Goal: Task Accomplishment & Management: Manage account settings

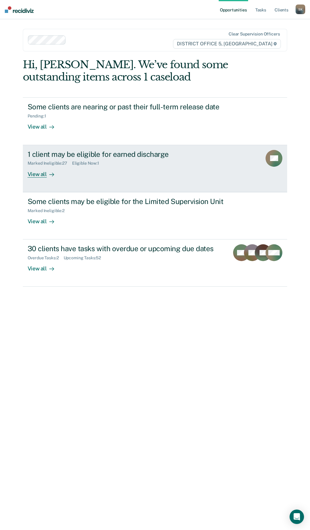
click at [34, 176] on div "View all" at bounding box center [45, 172] width 34 height 12
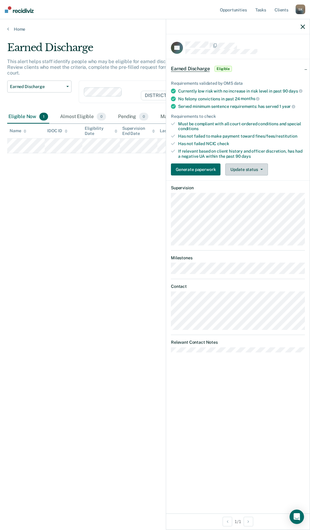
click at [262, 168] on button "Update status" at bounding box center [246, 169] width 42 height 12
click at [244, 193] on button "Mark Ineligible" at bounding box center [254, 194] width 58 height 10
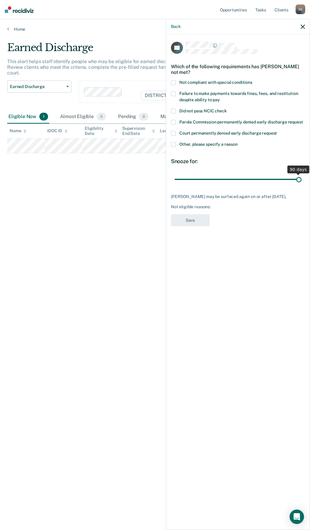
drag, startPoint x: 217, startPoint y: 174, endPoint x: 324, endPoint y: 171, distance: 107.6
type input "90"
click at [301, 174] on input "range" at bounding box center [238, 179] width 127 height 11
click at [173, 142] on span at bounding box center [173, 144] width 5 height 5
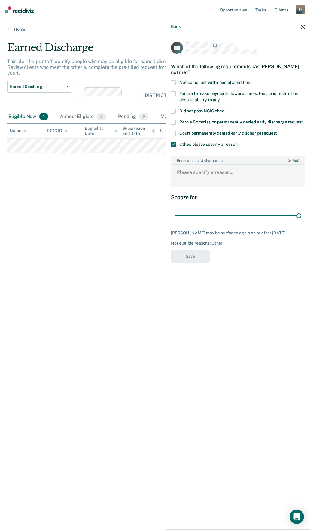
click at [207, 168] on textarea "Enter at least 3 characters 0 / 1600" at bounding box center [237, 175] width 133 height 22
type textarea "Plans to apply for ICOTS"
click at [191, 253] on button "Save" at bounding box center [190, 256] width 39 height 12
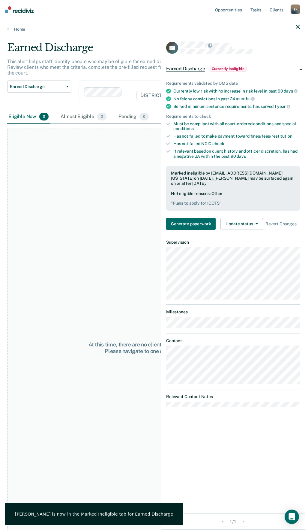
click at [299, 26] on icon "button" at bounding box center [298, 27] width 4 height 4
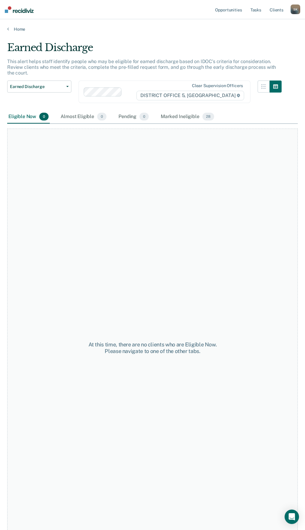
click at [7, 29] on div "Home" at bounding box center [152, 25] width 305 height 13
click at [257, 11] on link "Tasks" at bounding box center [256, 9] width 13 height 19
